Goal: Task Accomplishment & Management: Manage account settings

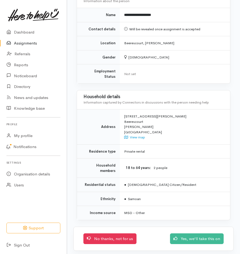
scroll to position [444, 0]
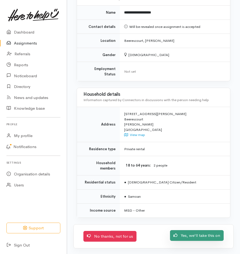
click at [208, 230] on link "Yes, we'll take this on" at bounding box center [197, 235] width 54 height 11
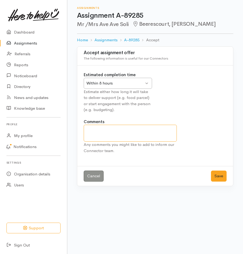
click at [102, 129] on textarea "Comments" at bounding box center [130, 133] width 93 height 17
click at [145, 83] on div "Within 8 hours Within 8 hours" at bounding box center [118, 83] width 68 height 11
click at [95, 131] on textarea "Comments" at bounding box center [130, 133] width 93 height 17
type textarea "Will provide via K'aute Pasifika [DATE]"
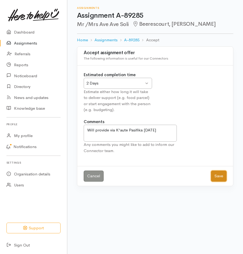
click at [221, 174] on button "Save" at bounding box center [219, 176] width 16 height 11
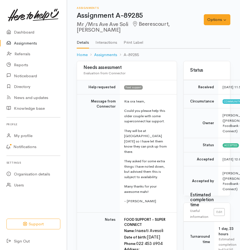
click at [138, 130] on p "They will be at Kaute on Thursday so I have let them know they can pick up from…" at bounding box center [147, 141] width 46 height 26
